Goal: Check status: Check status

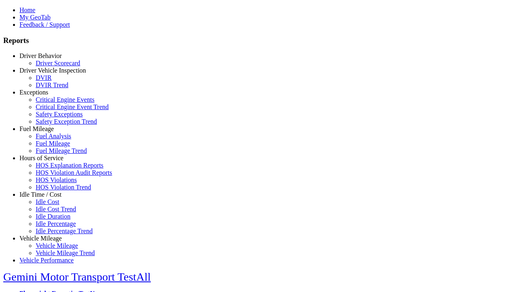
click at [47, 59] on link "Driver Behavior" at bounding box center [40, 55] width 42 height 7
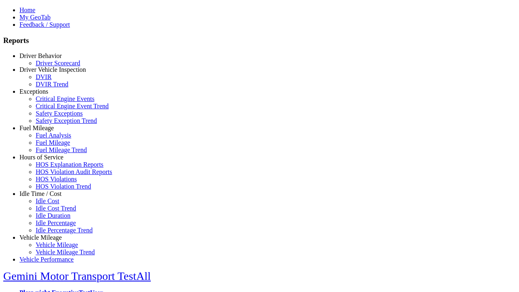
scroll to position [1, 0]
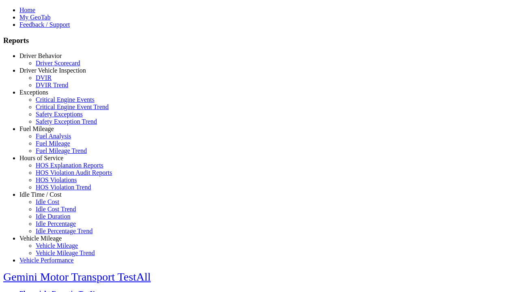
click at [53, 67] on link "Driver Scorecard" at bounding box center [58, 63] width 45 height 7
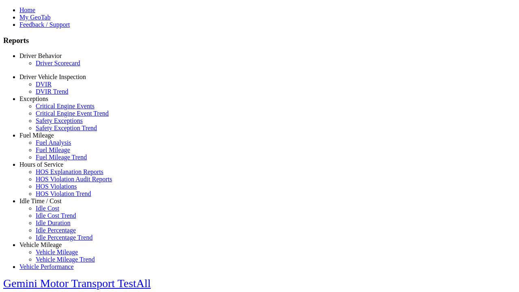
scroll to position [170, 0]
